Goal: Information Seeking & Learning: Learn about a topic

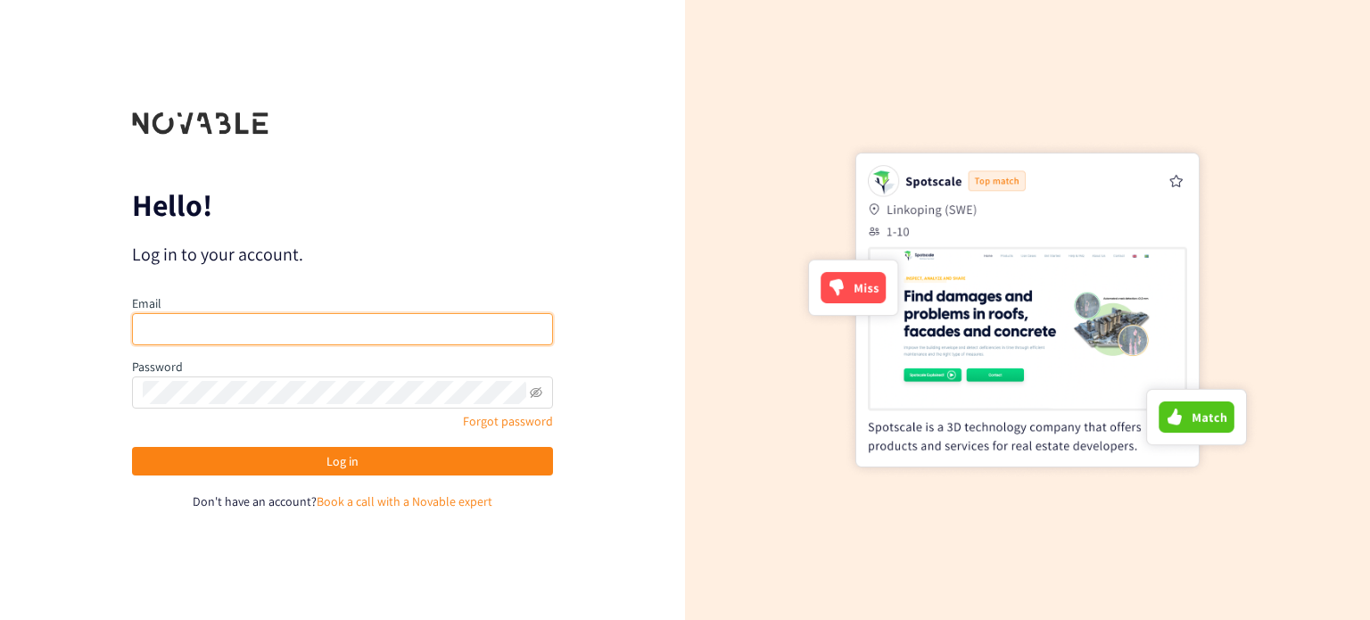
click at [263, 331] on input "email" at bounding box center [342, 329] width 421 height 32
type input "[PERSON_NAME][DOMAIN_NAME][EMAIL_ADDRESS][DOMAIN_NAME]"
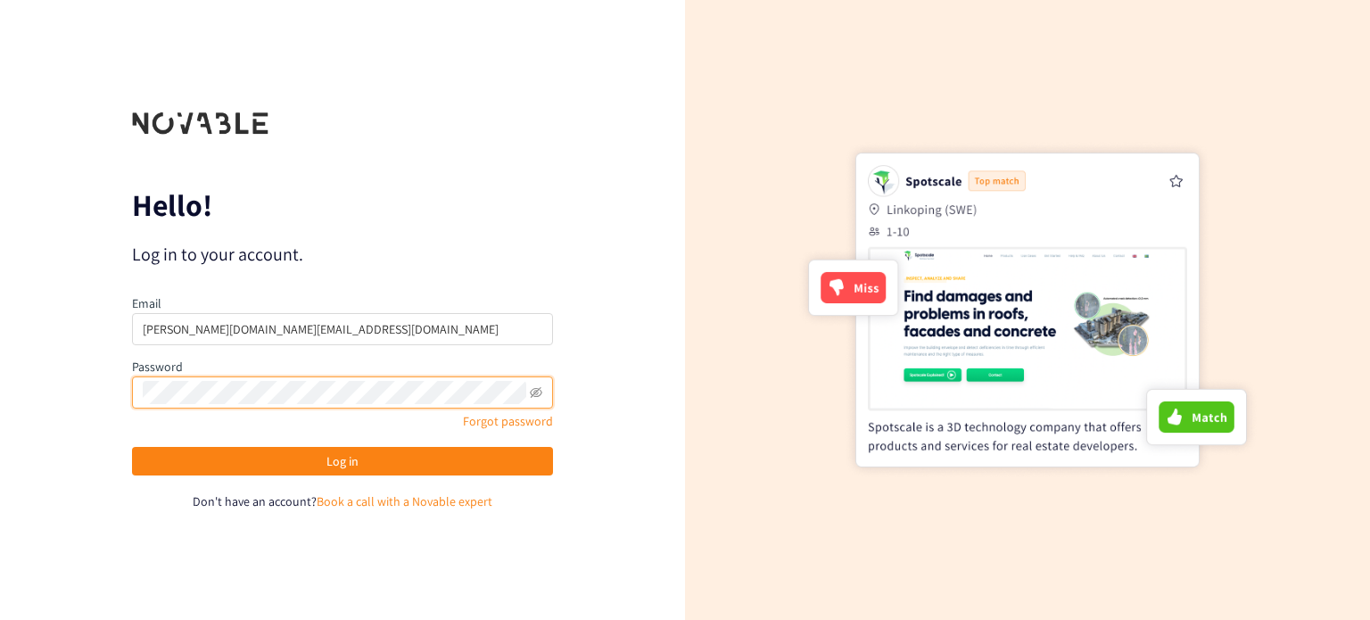
click at [132, 447] on button "Log in" at bounding box center [342, 461] width 421 height 29
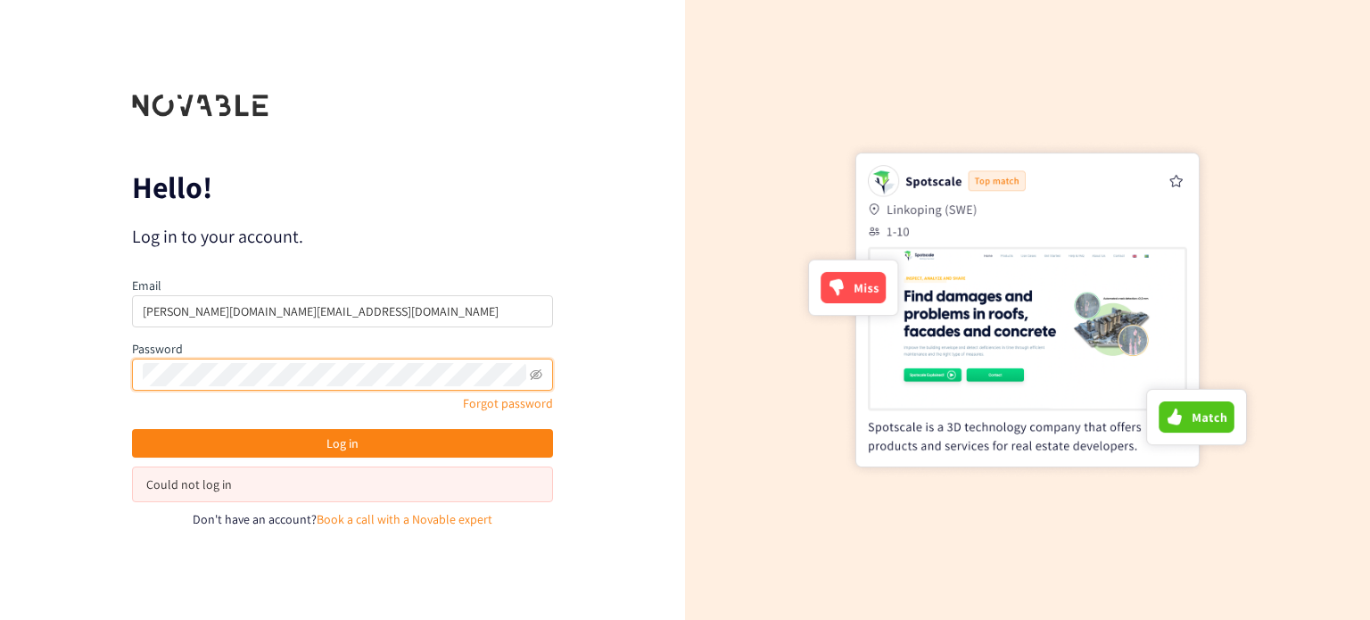
click at [132, 429] on button "Log in" at bounding box center [342, 443] width 421 height 29
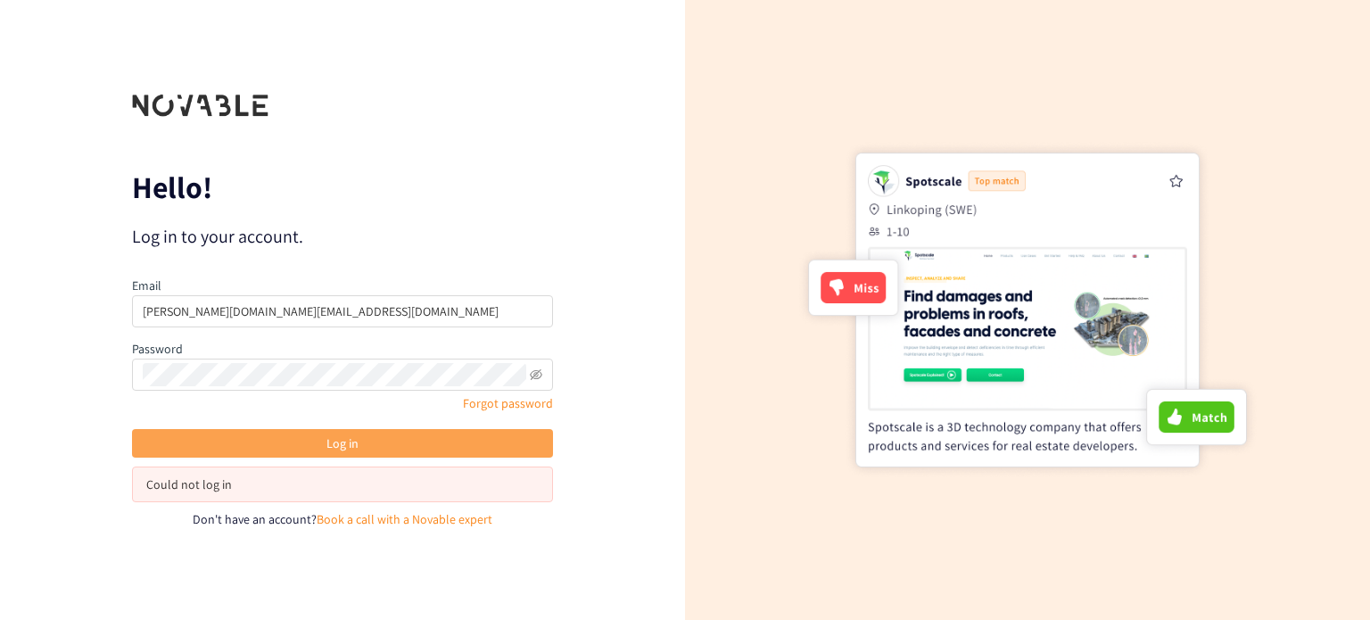
click at [343, 443] on span "Log in" at bounding box center [342, 444] width 32 height 20
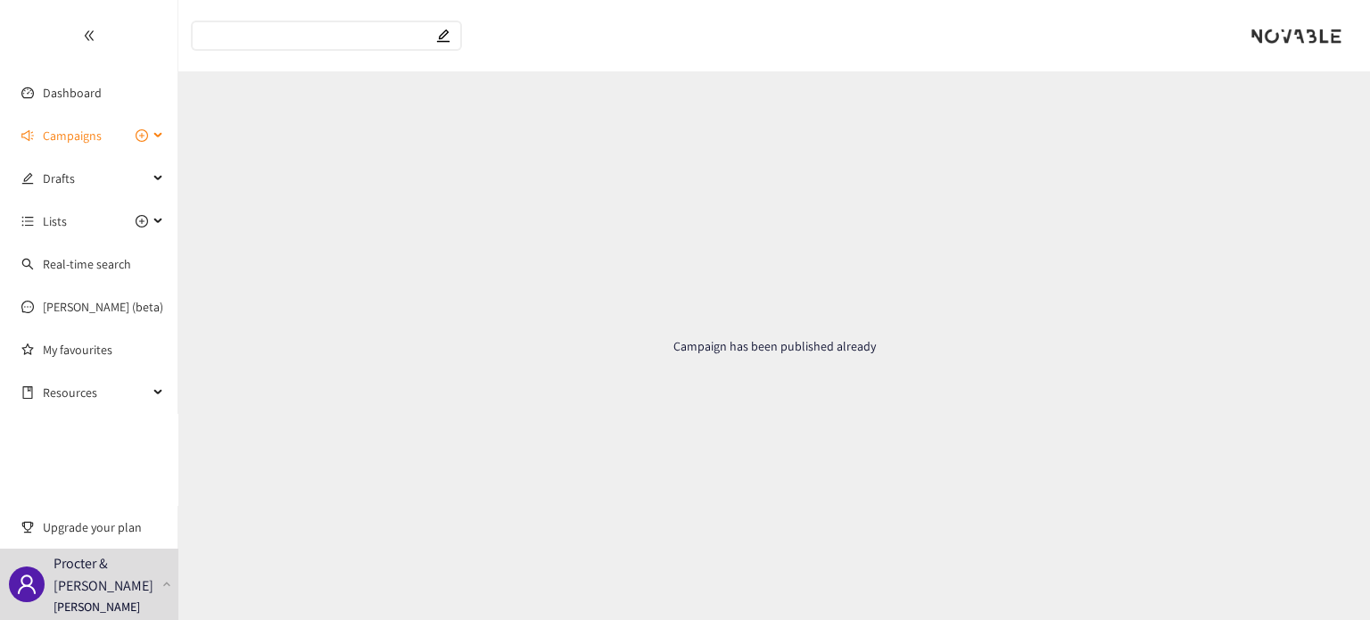
click at [64, 127] on span "Campaigns" at bounding box center [72, 136] width 59 height 36
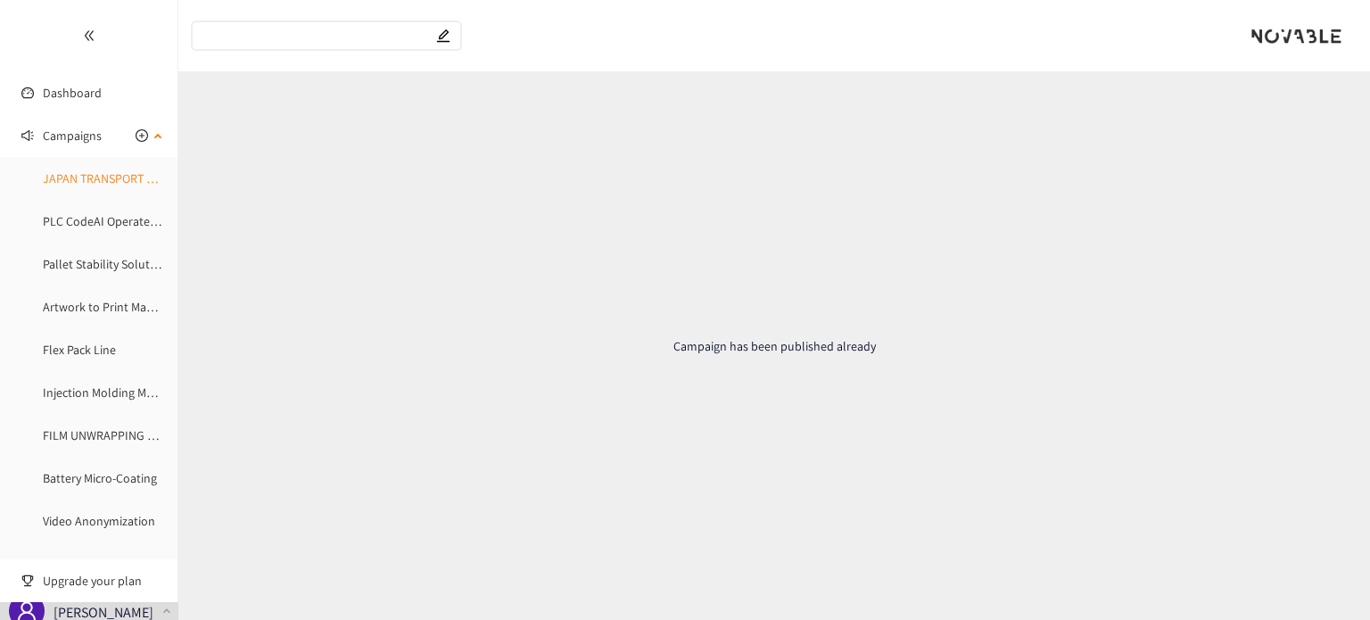
click at [78, 170] on link "JAPAN TRANSPORT AGGREGATION PLATFORM" at bounding box center [162, 178] width 239 height 16
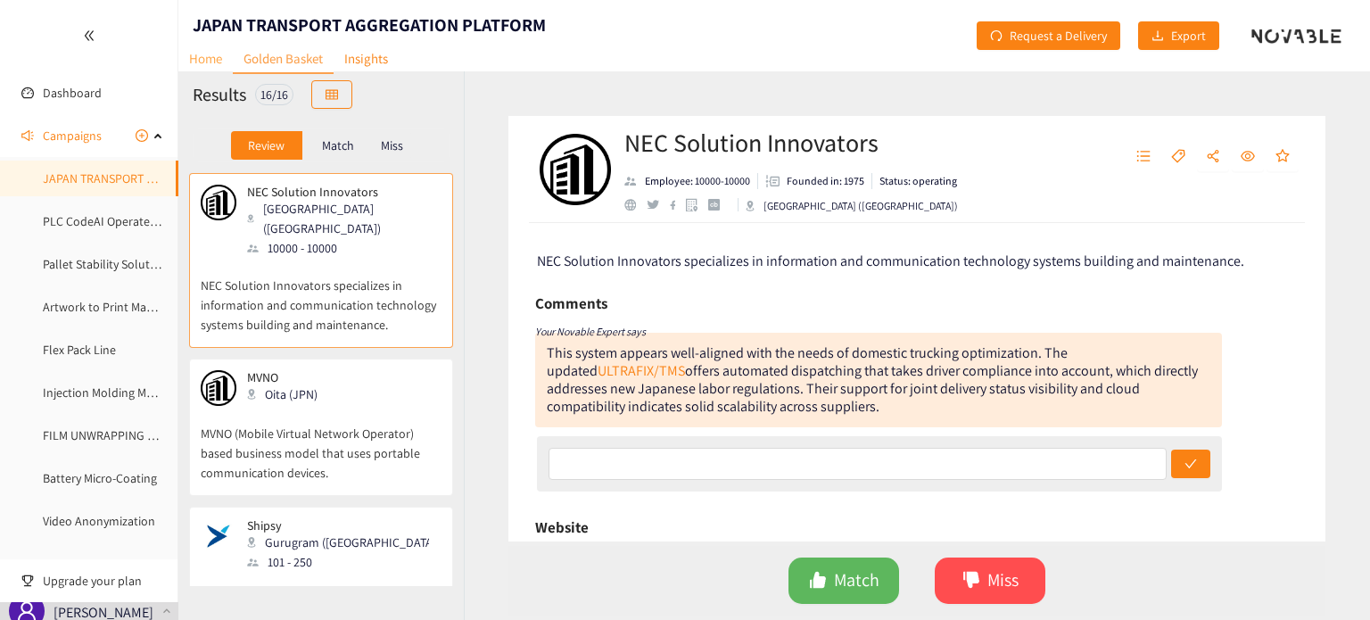
click at [203, 59] on link "Home" at bounding box center [205, 59] width 54 height 28
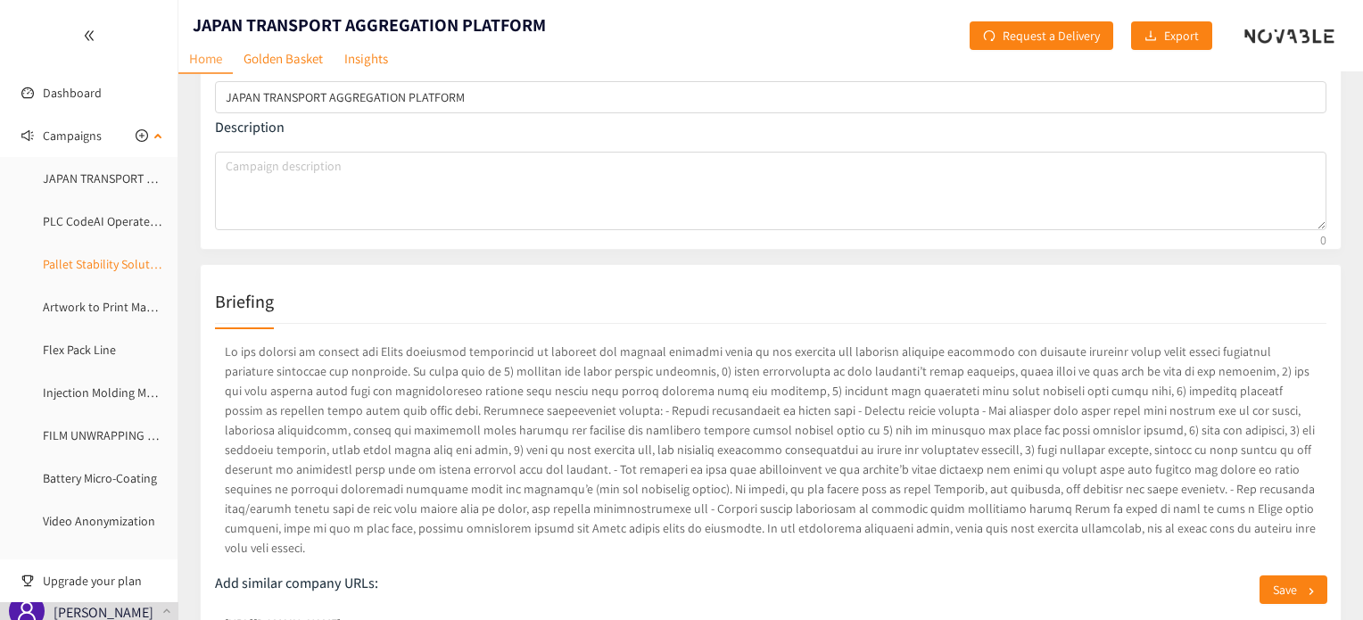
scroll to position [89, 0]
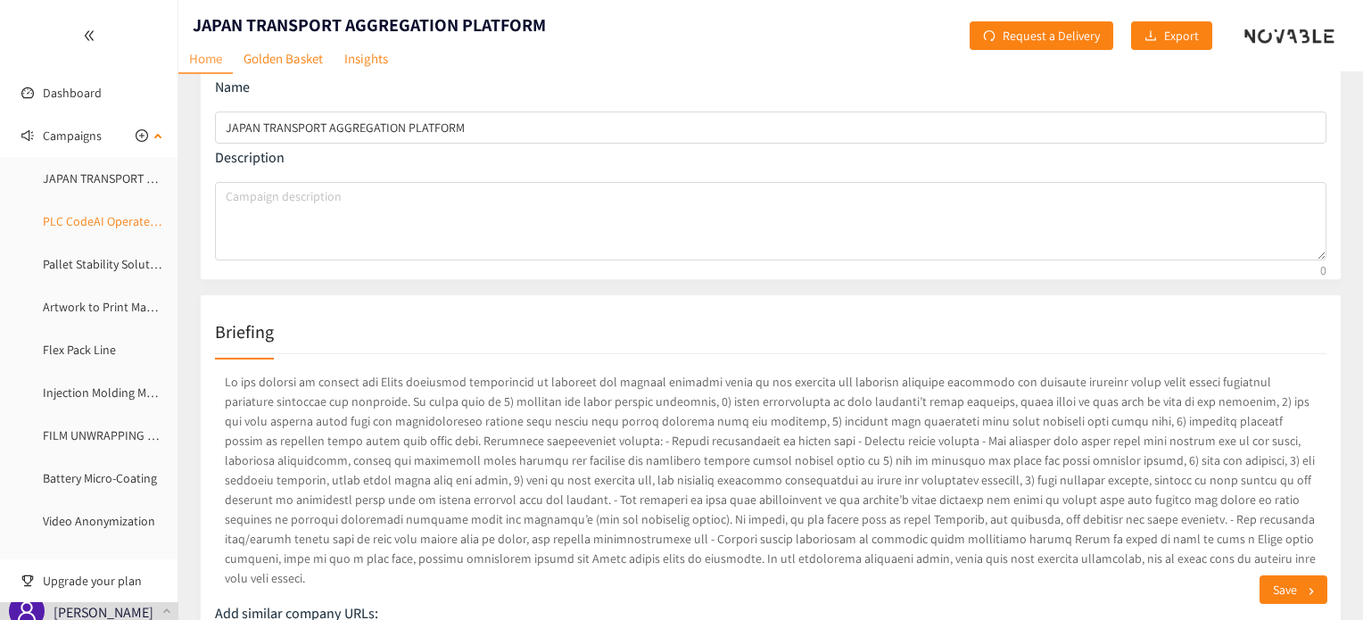
click at [96, 222] on link "PLC CodeAI Operate Maintenance" at bounding box center [132, 221] width 178 height 16
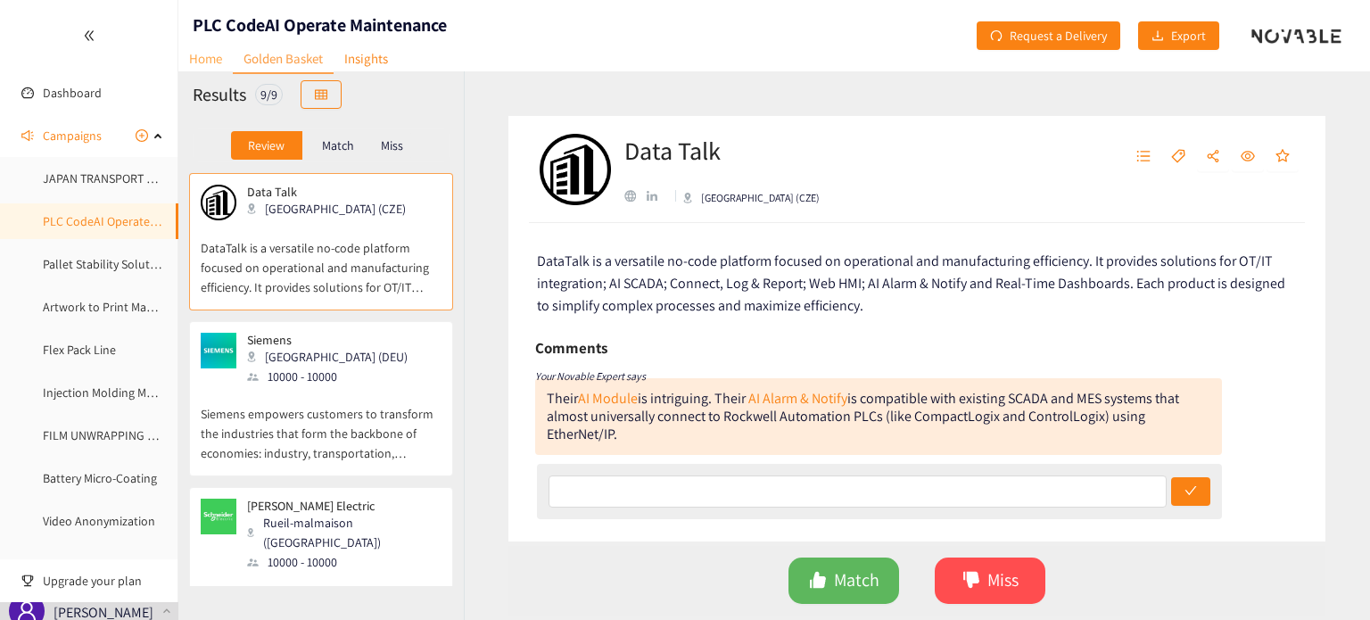
click at [210, 64] on link "Home" at bounding box center [205, 59] width 54 height 28
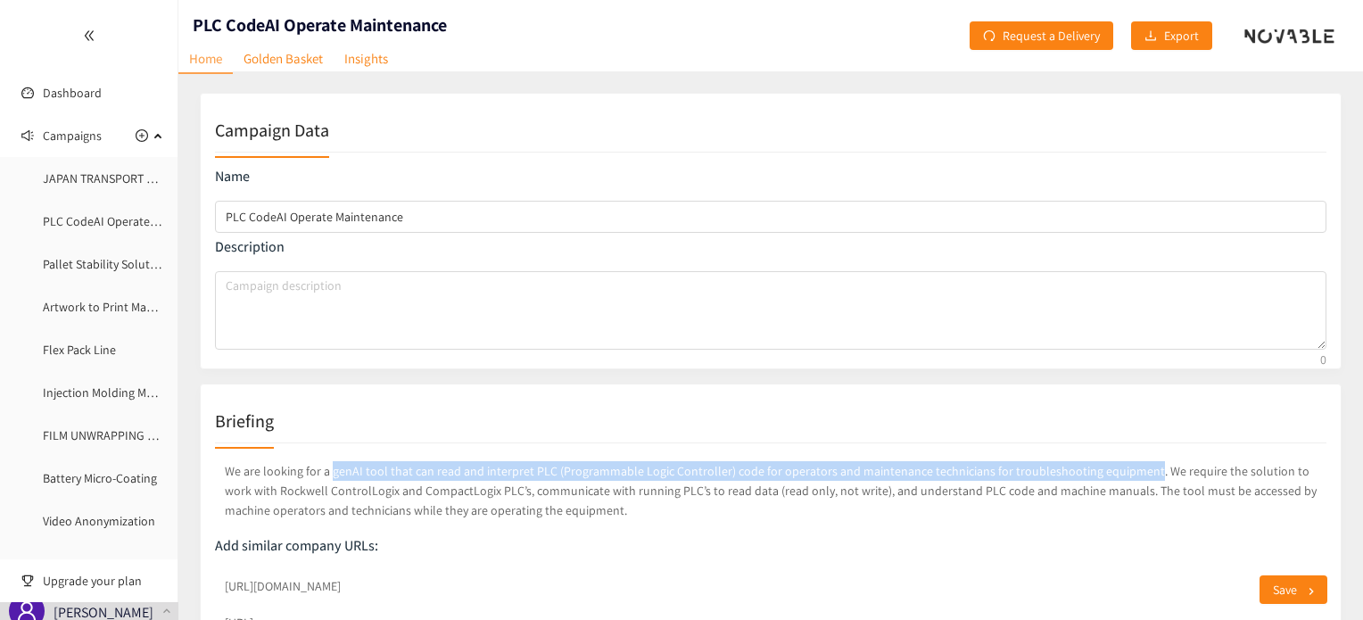
drag, startPoint x: 1131, startPoint y: 467, endPoint x: 328, endPoint y: 474, distance: 802.8
click at [328, 474] on p "We are looking for a genAI tool that can read and interpret PLC (Programmable L…" at bounding box center [770, 491] width 1111 height 66
copy p "genAI tool that can read and interpret PLC (Programmable Logic Controller) code…"
click at [86, 262] on link "Pallet Stability Solutions" at bounding box center [107, 264] width 129 height 16
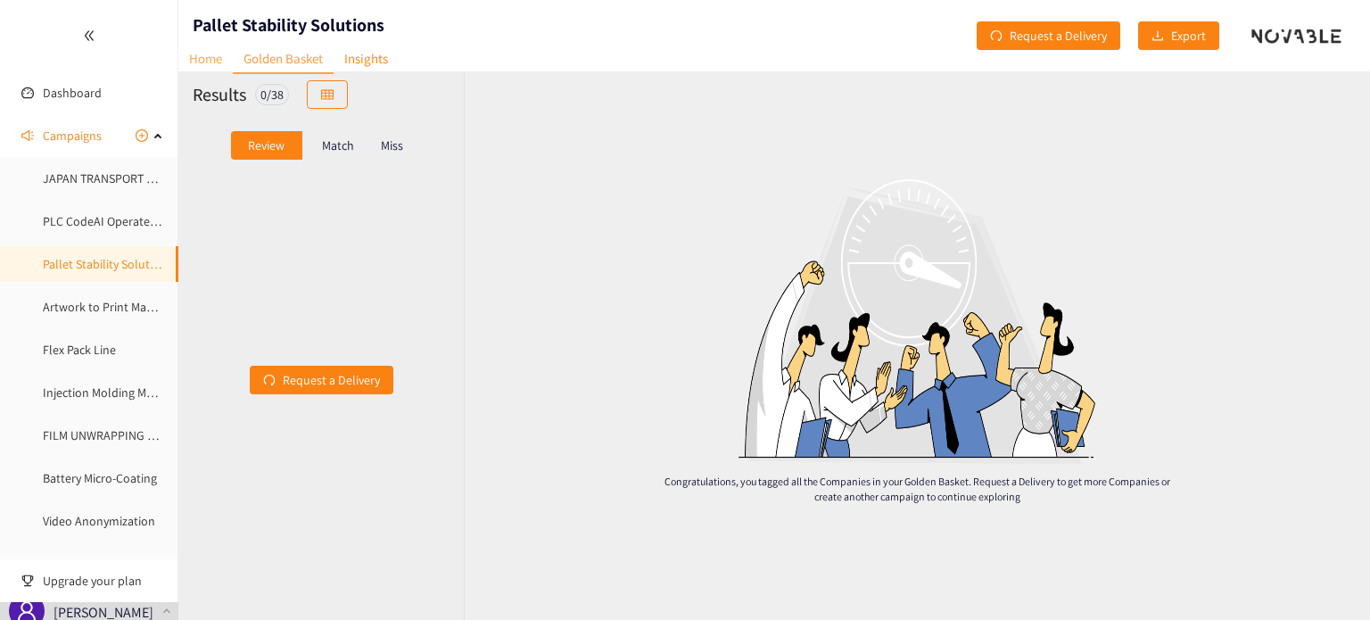
click at [211, 69] on link "Home" at bounding box center [205, 59] width 54 height 28
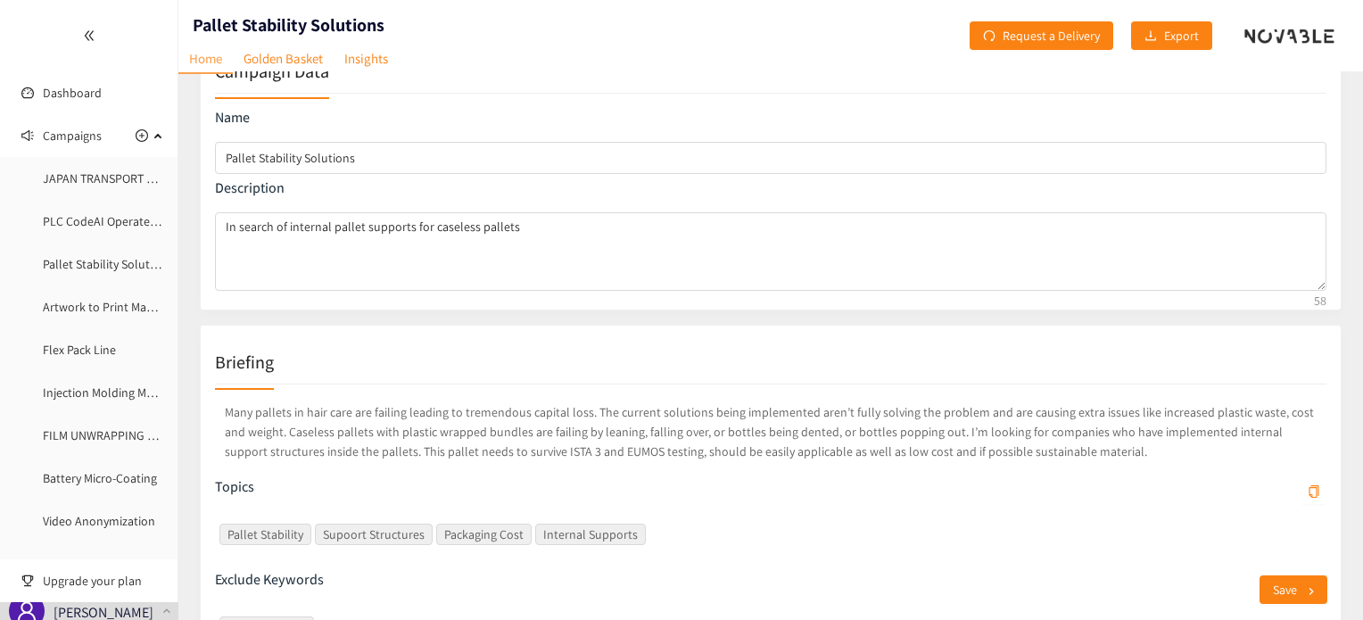
scroll to position [89, 0]
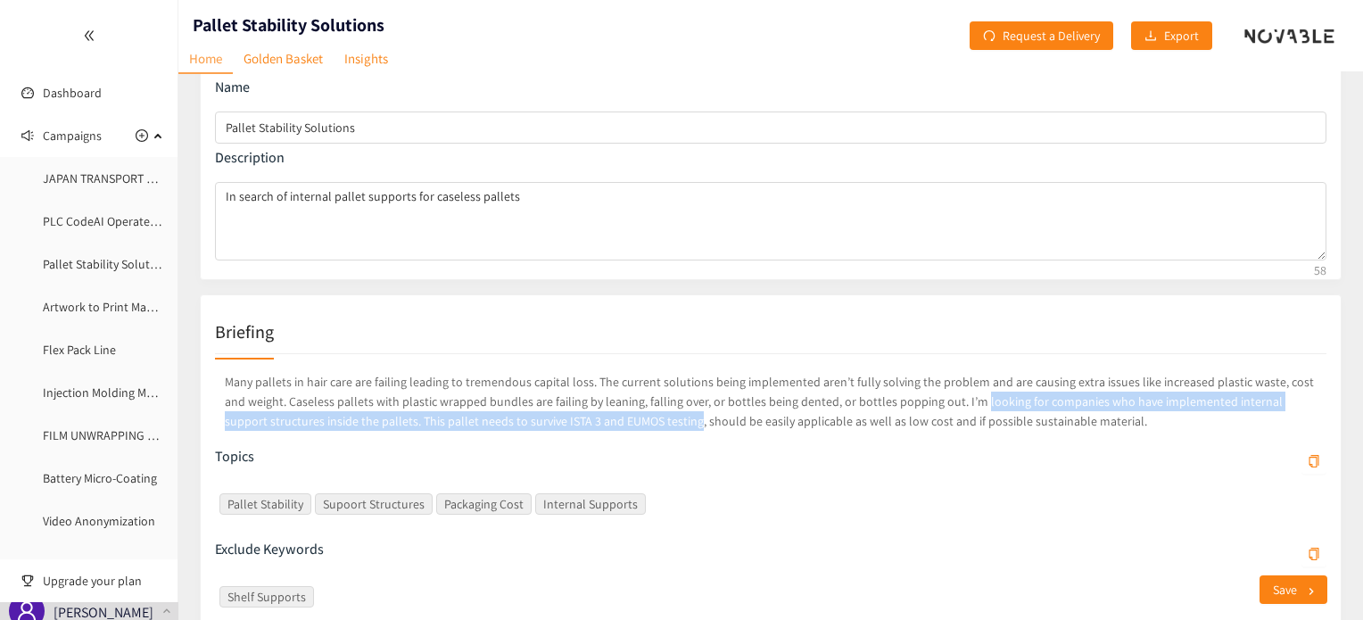
drag, startPoint x: 644, startPoint y: 422, endPoint x: 944, endPoint y: 395, distance: 300.9
click at [944, 395] on p "Many pallets in hair care are failing leading to tremendous capital loss. The c…" at bounding box center [770, 401] width 1111 height 66
copy p "looking for companies who have implemented internal support structures inside t…"
click at [92, 312] on link "Artwork to Print Management" at bounding box center [122, 307] width 158 height 16
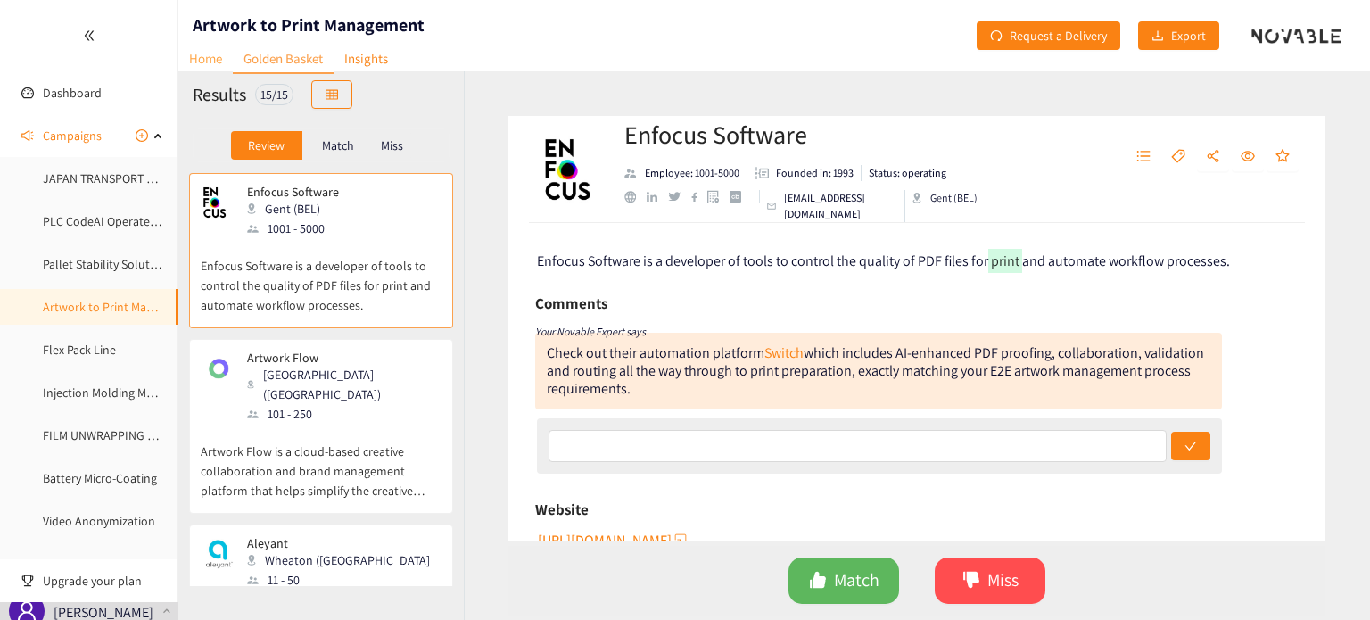
click at [213, 53] on link "Home" at bounding box center [205, 59] width 54 height 28
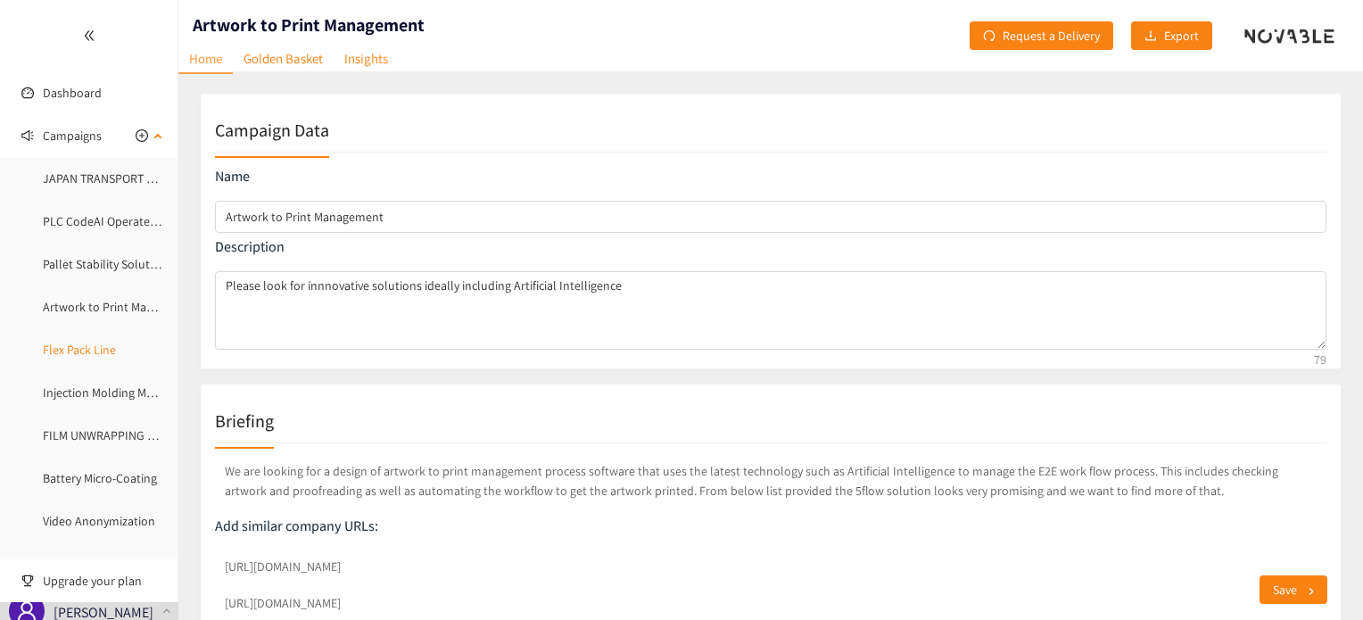
click at [78, 352] on link "Flex Pack Line" at bounding box center [79, 350] width 73 height 16
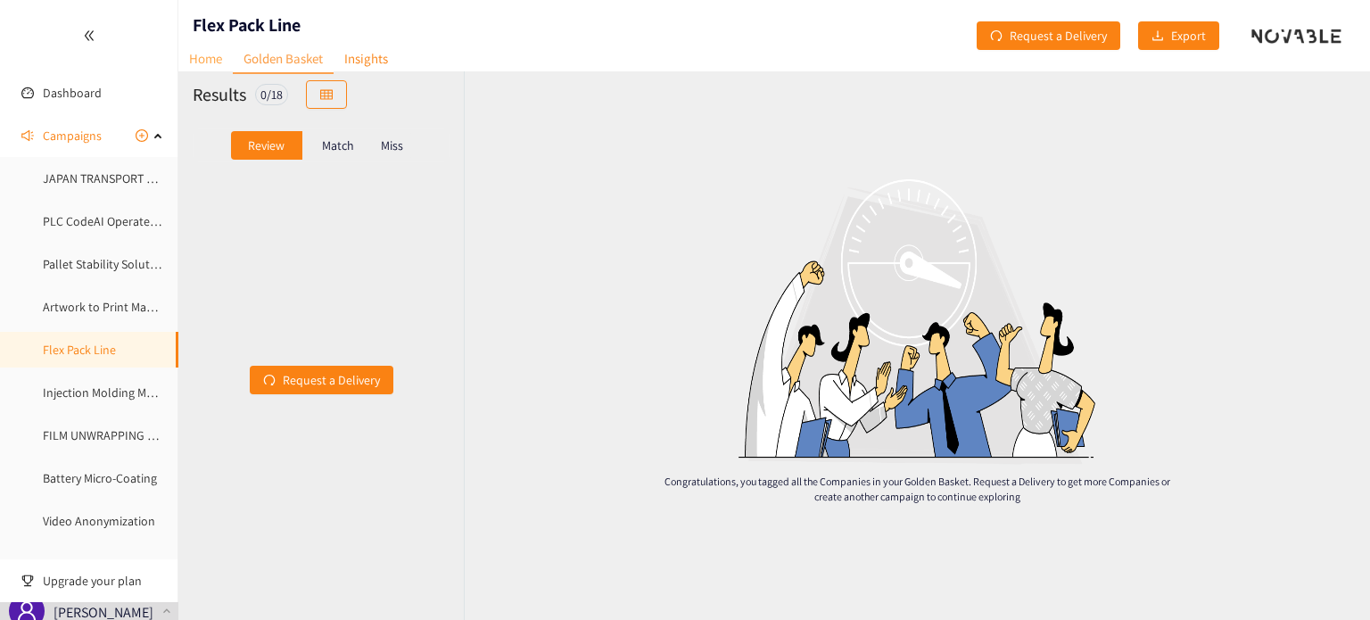
click at [211, 57] on link "Home" at bounding box center [205, 59] width 54 height 28
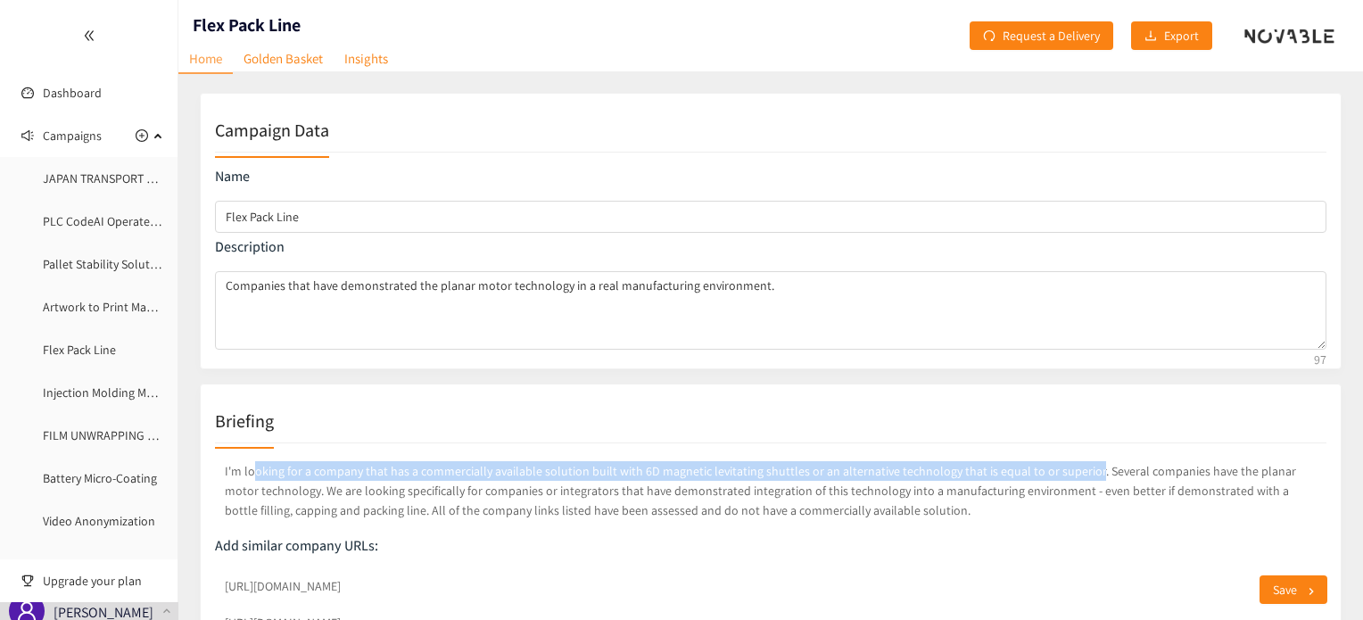
drag, startPoint x: 254, startPoint y: 467, endPoint x: 1076, endPoint y: 466, distance: 821.6
click at [1076, 466] on p "I'm looking for a company that has a commercially available solution built with…" at bounding box center [770, 491] width 1111 height 66
copy p "oking for a company that has a commercially available solution built with 6D ma…"
click at [76, 299] on link "Artwork to Print Management" at bounding box center [122, 307] width 158 height 16
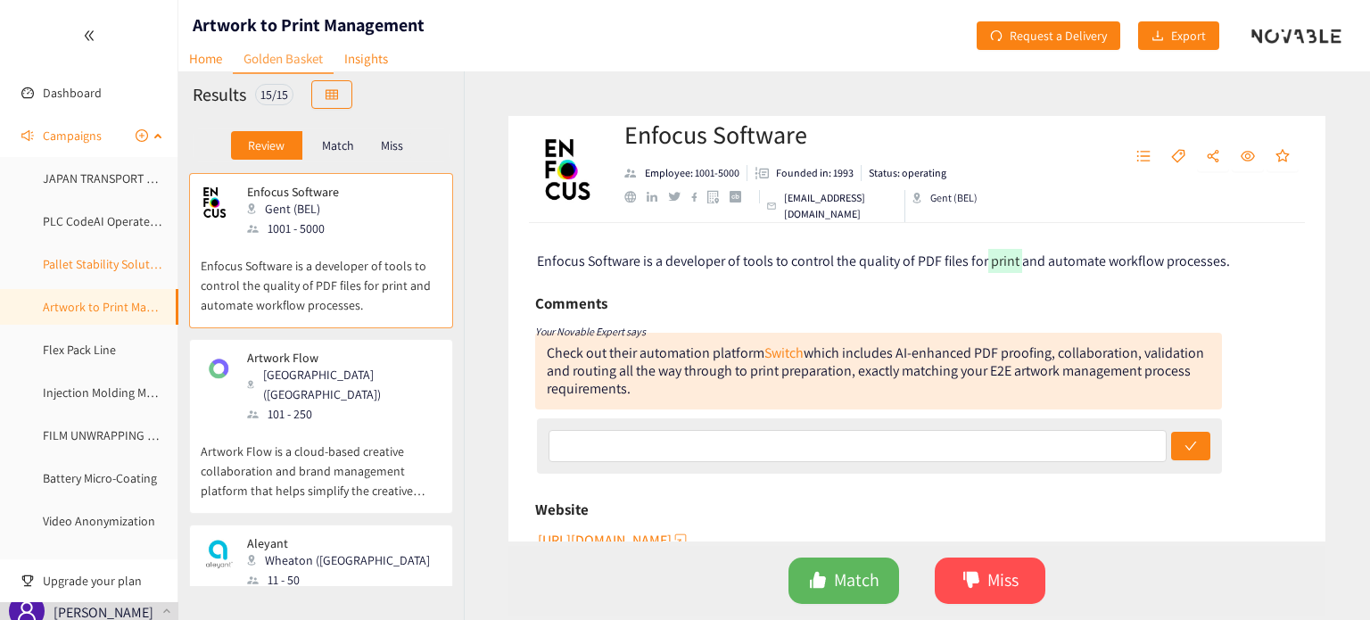
click at [82, 264] on link "Pallet Stability Solutions" at bounding box center [107, 264] width 129 height 16
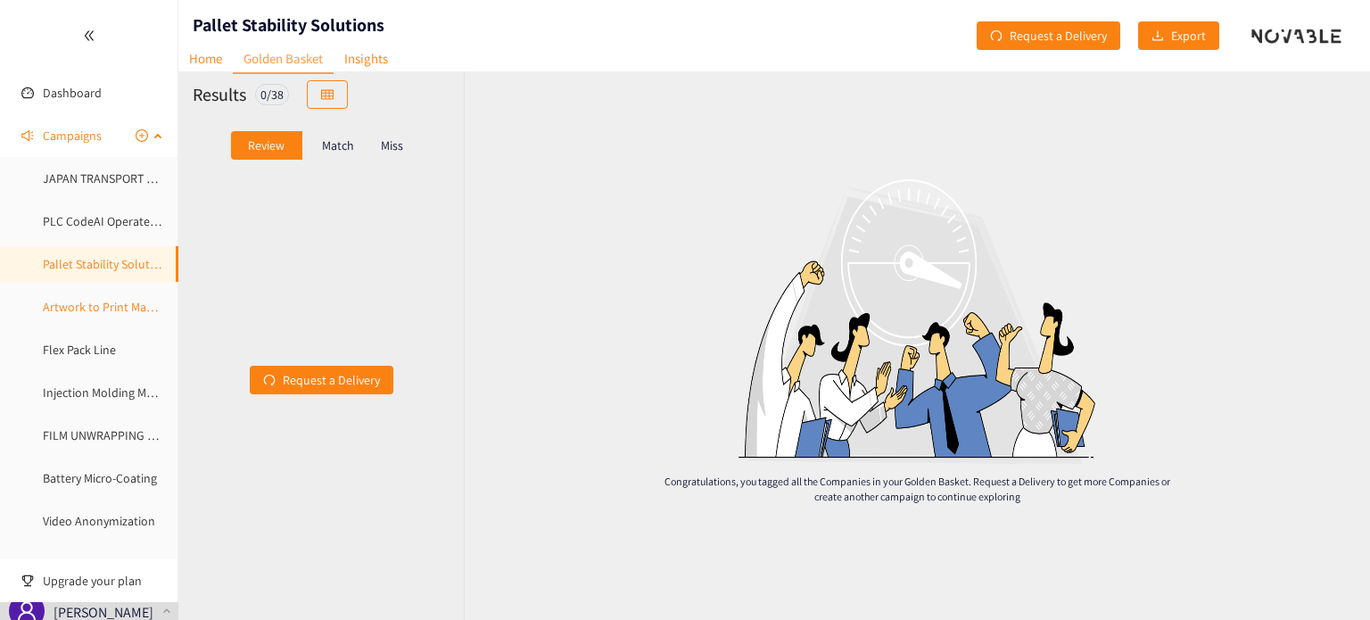
click at [70, 304] on link "Artwork to Print Management" at bounding box center [122, 307] width 158 height 16
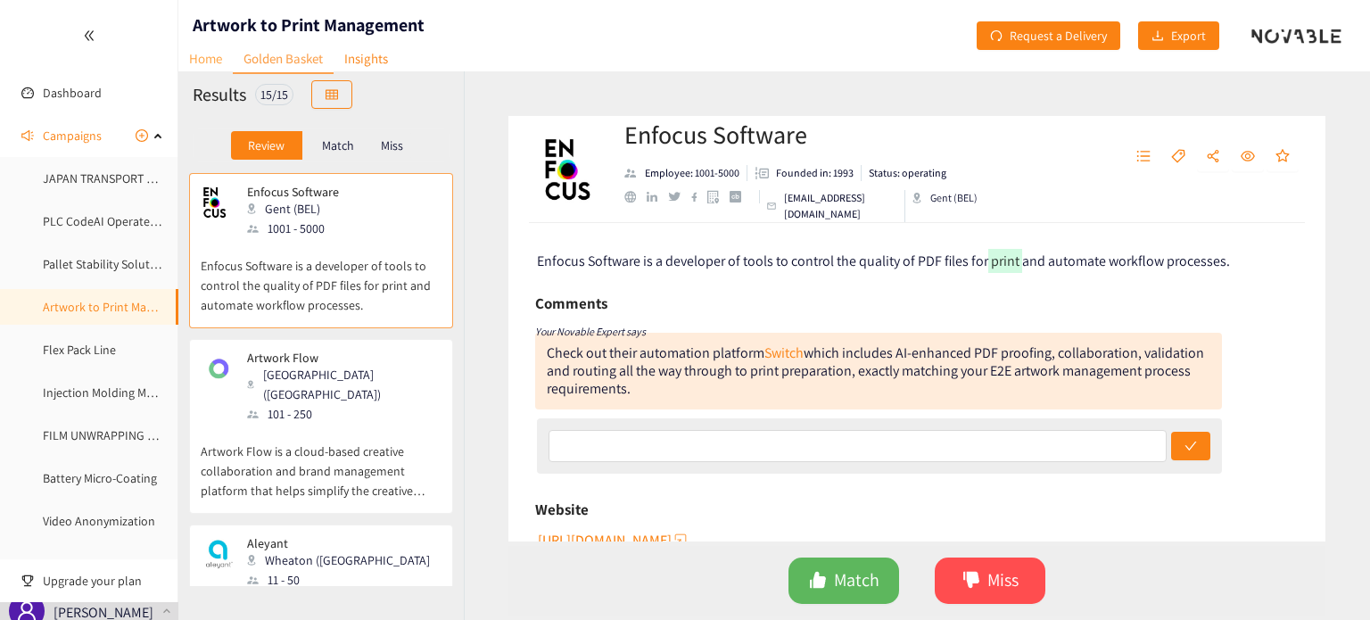
click at [203, 50] on link "Home" at bounding box center [205, 59] width 54 height 28
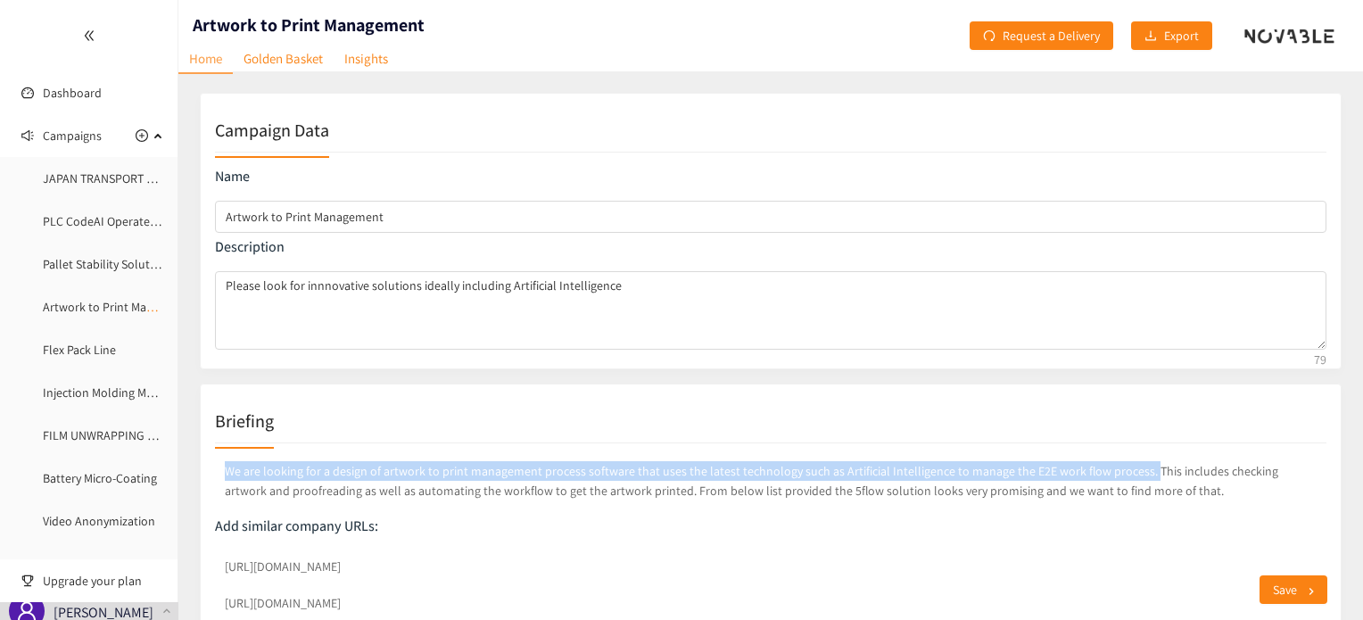
drag, startPoint x: 223, startPoint y: 467, endPoint x: 1128, endPoint y: 472, distance: 905.4
click at [1128, 472] on p "We are looking for a design of artwork to print management process software tha…" at bounding box center [770, 481] width 1111 height 46
click at [273, 470] on p "We are looking for a design of artwork to print management process software tha…" at bounding box center [770, 481] width 1111 height 46
drag, startPoint x: 264, startPoint y: 468, endPoint x: 1124, endPoint y: 461, distance: 859.9
click at [1124, 461] on p "We are looking for a design of artwork to print management process software tha…" at bounding box center [770, 481] width 1111 height 46
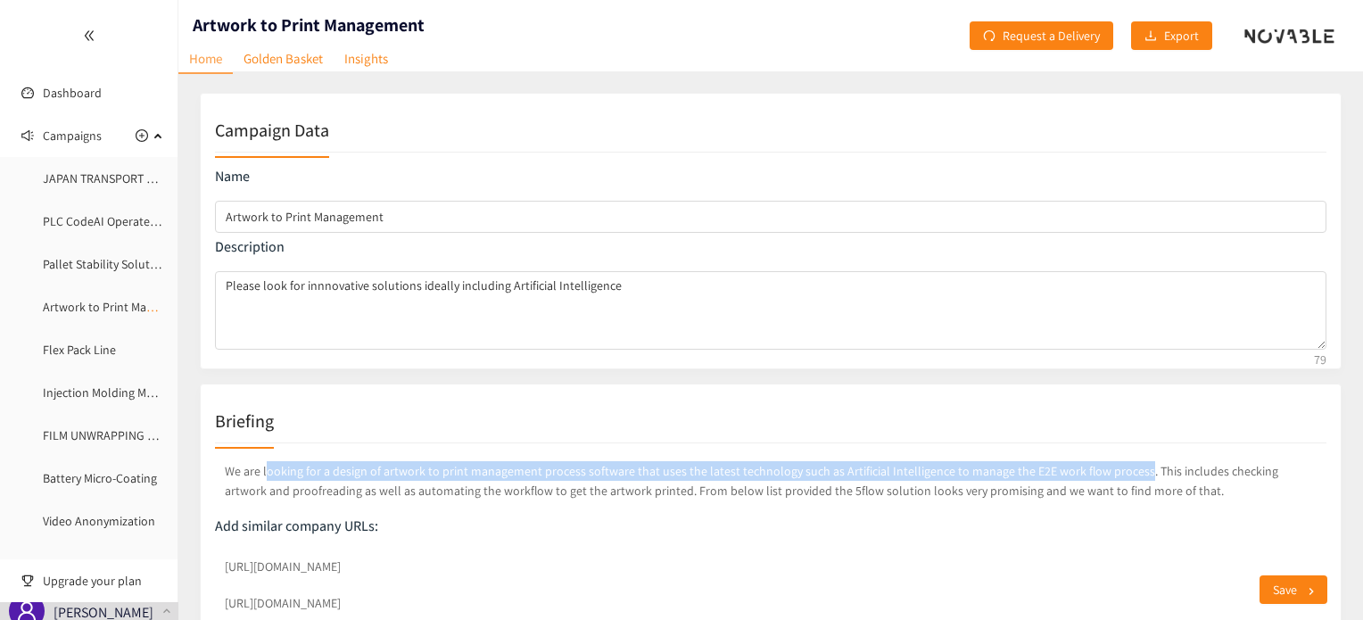
copy p "ooking for a design of artwork to print management process software that uses t…"
click at [107, 178] on link "JAPAN TRANSPORT AGGREGATION PLATFORM" at bounding box center [162, 178] width 239 height 16
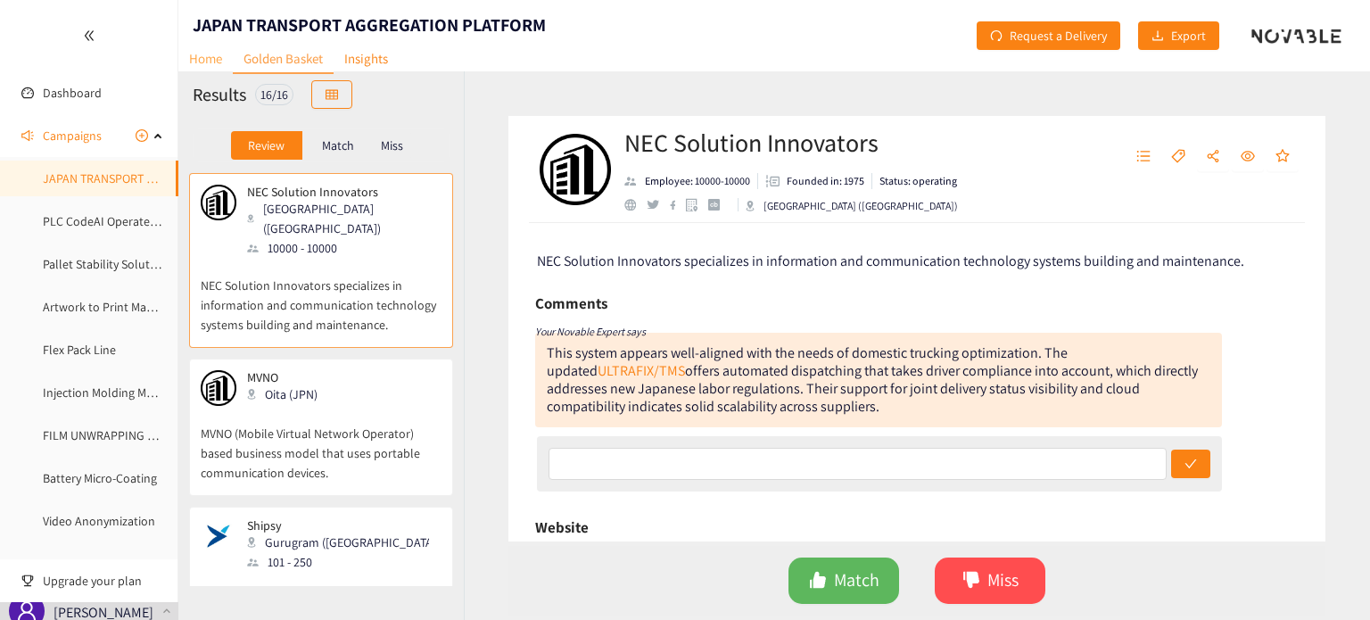
click at [200, 59] on link "Home" at bounding box center [205, 59] width 54 height 28
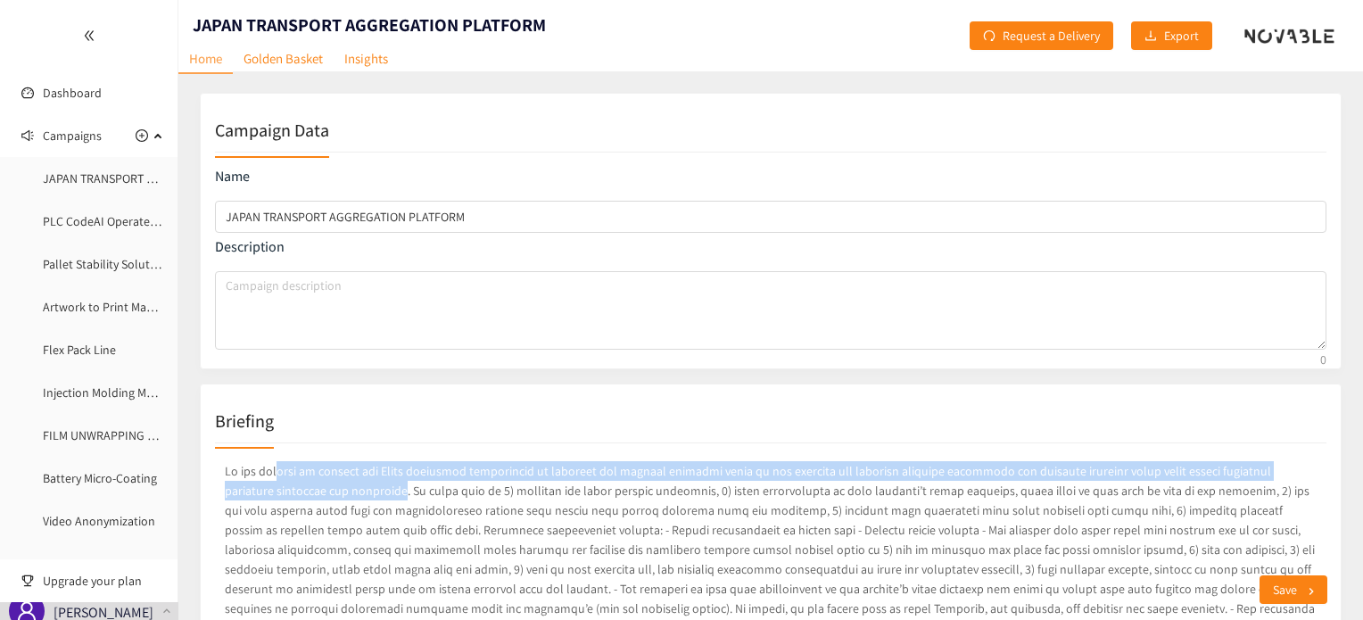
drag, startPoint x: 275, startPoint y: 471, endPoint x: 344, endPoint y: 486, distance: 71.2
click at [344, 486] on p at bounding box center [770, 569] width 1111 height 223
drag, startPoint x: 260, startPoint y: 467, endPoint x: 349, endPoint y: 492, distance: 92.4
click at [349, 492] on p at bounding box center [770, 569] width 1111 height 223
copy p "looking to address new Japan transport regulations by enabling one digital plat…"
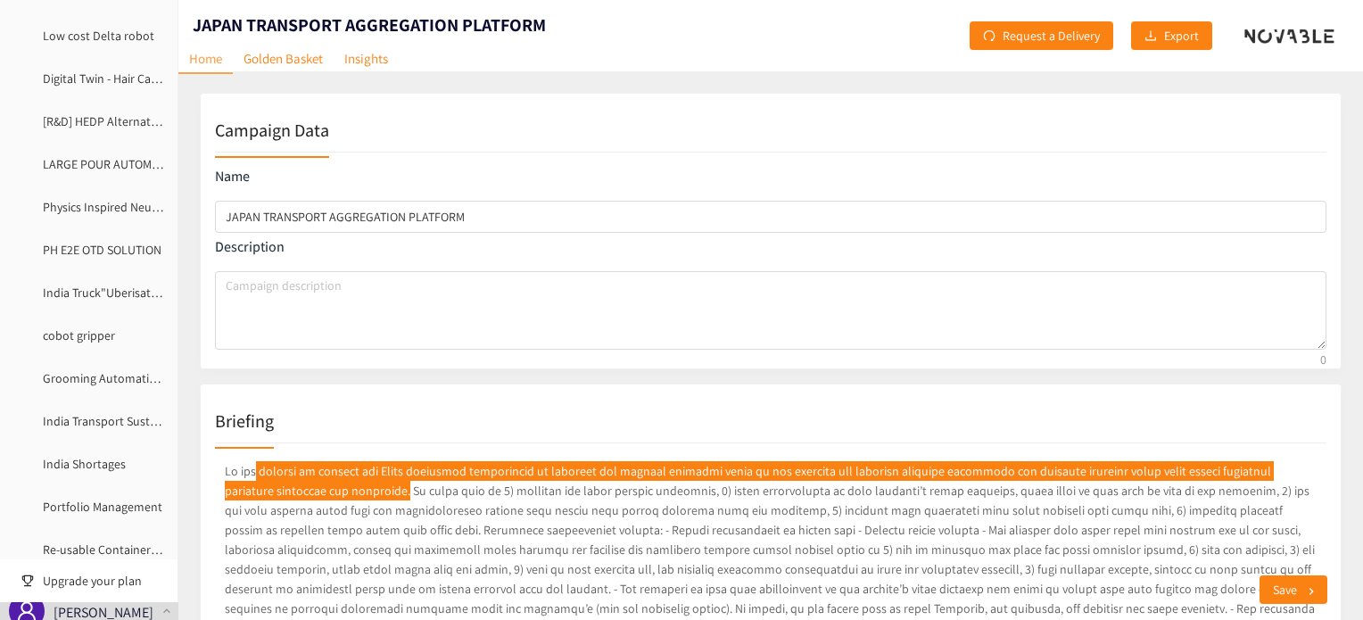
scroll to position [1738, 0]
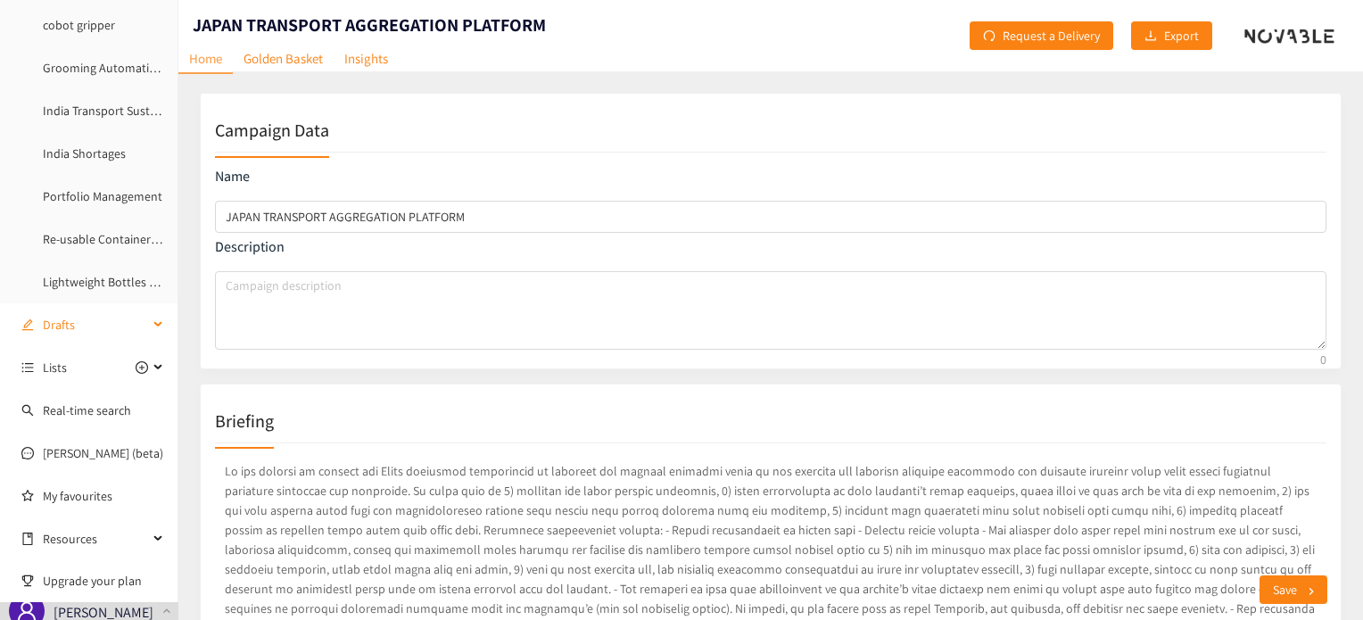
click at [155, 325] on icon at bounding box center [159, 325] width 9 height 0
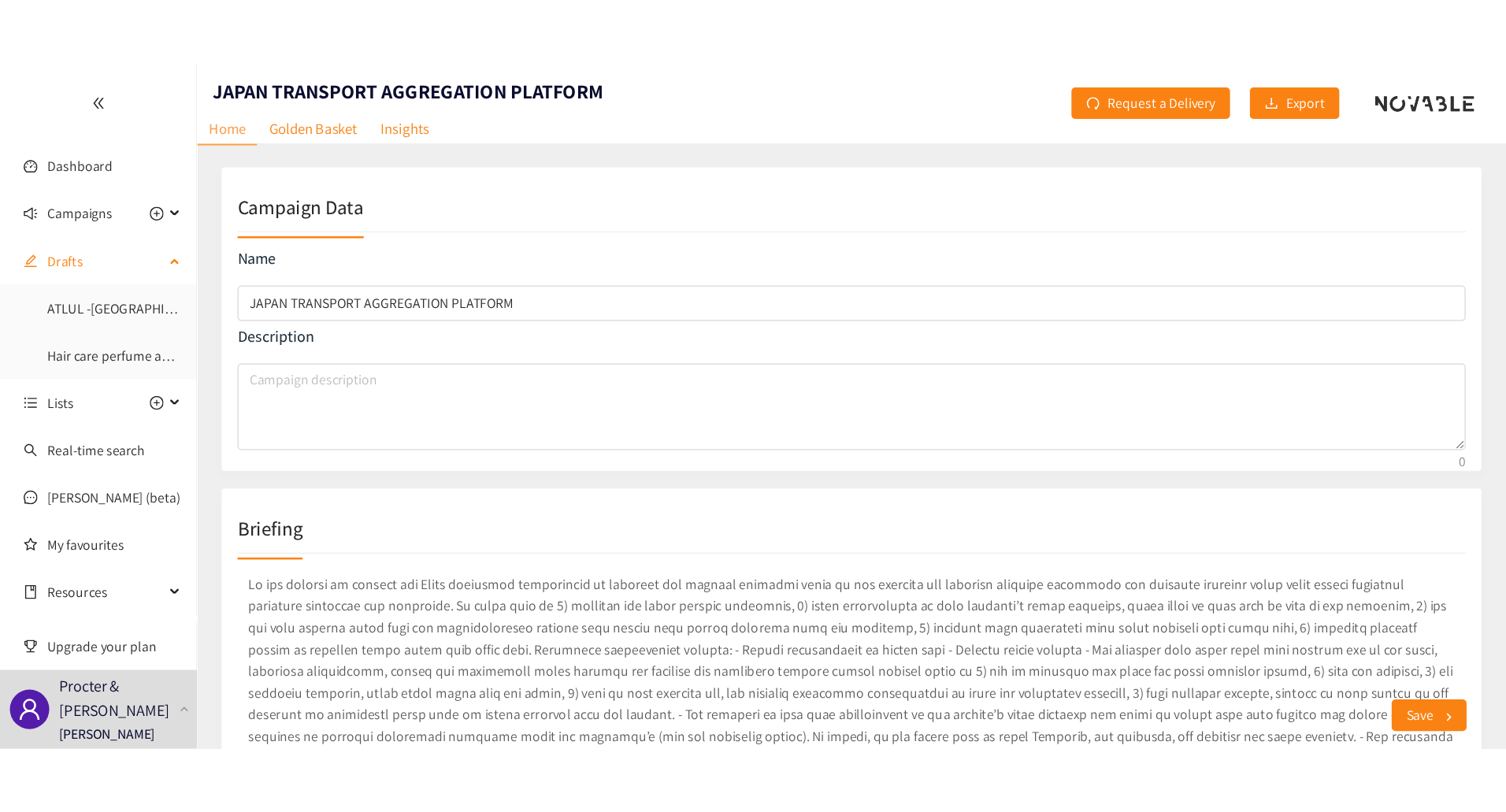
scroll to position [0, 0]
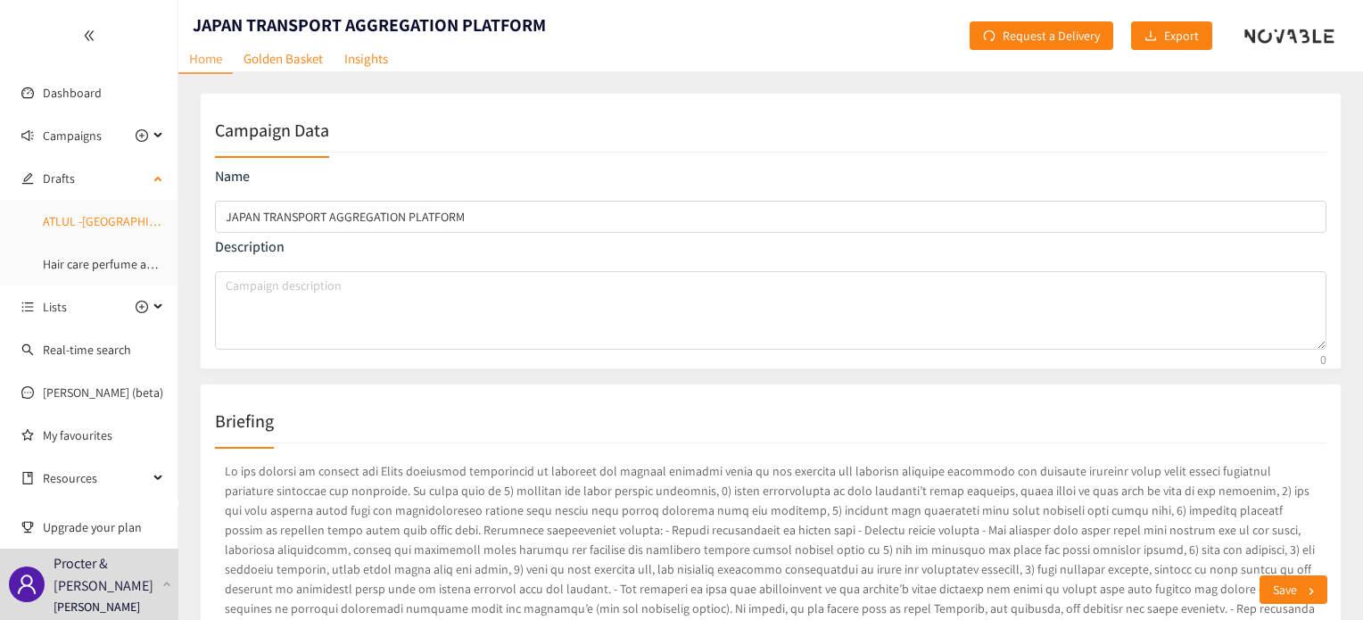
click at [89, 223] on link "ATLUL -[GEOGRAPHIC_DATA]" at bounding box center [118, 221] width 150 height 16
